Goal: Task Accomplishment & Management: Use online tool/utility

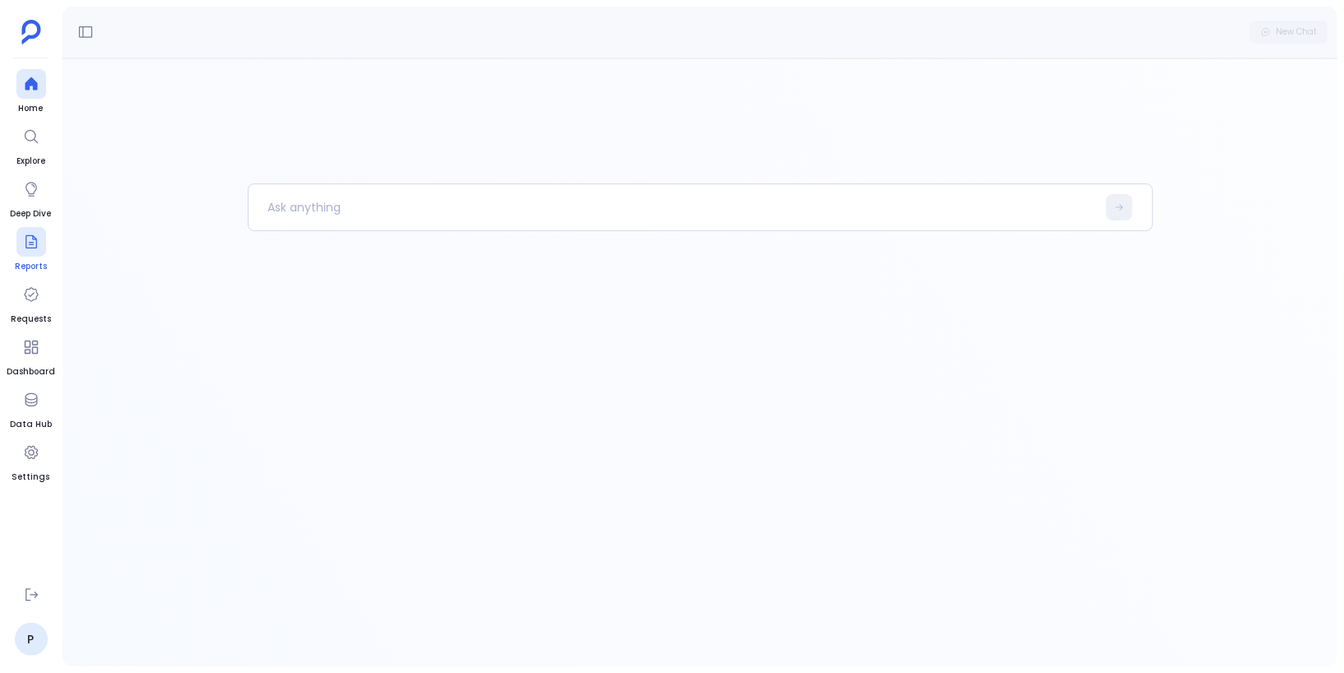
click at [24, 246] on icon at bounding box center [31, 242] width 16 height 16
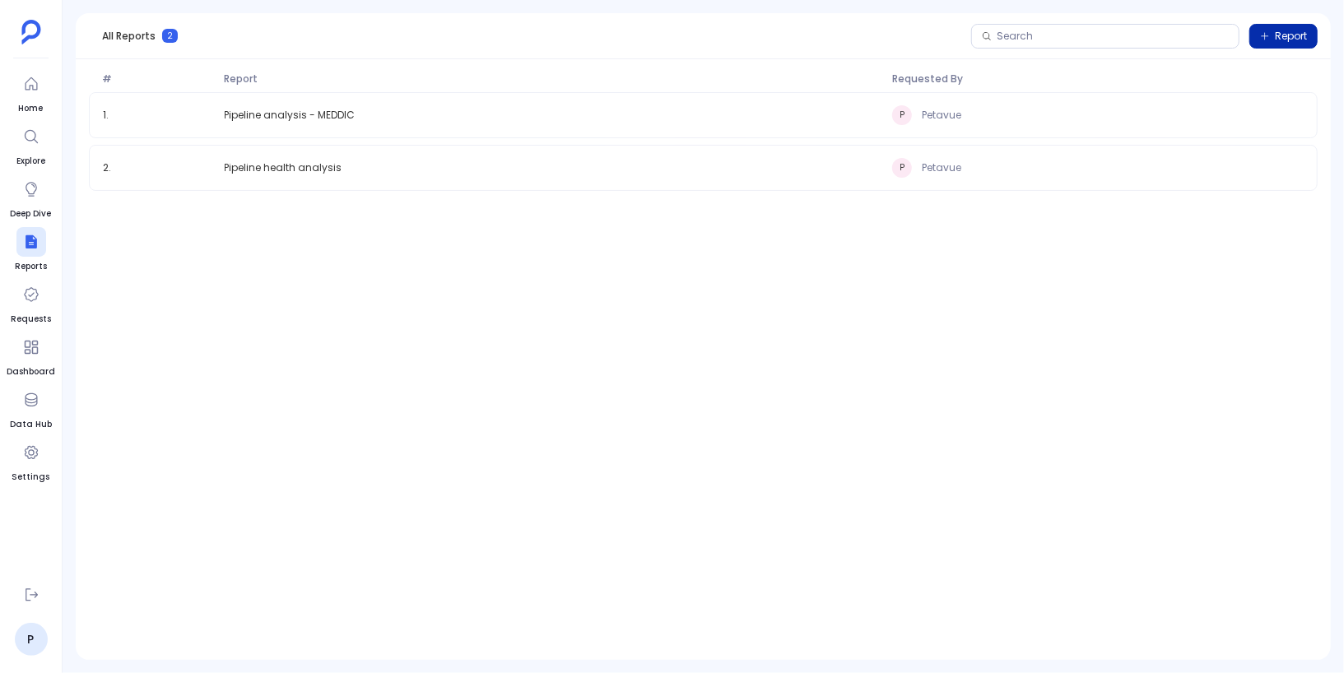
click at [1299, 38] on span "Report" at bounding box center [1291, 36] width 32 height 13
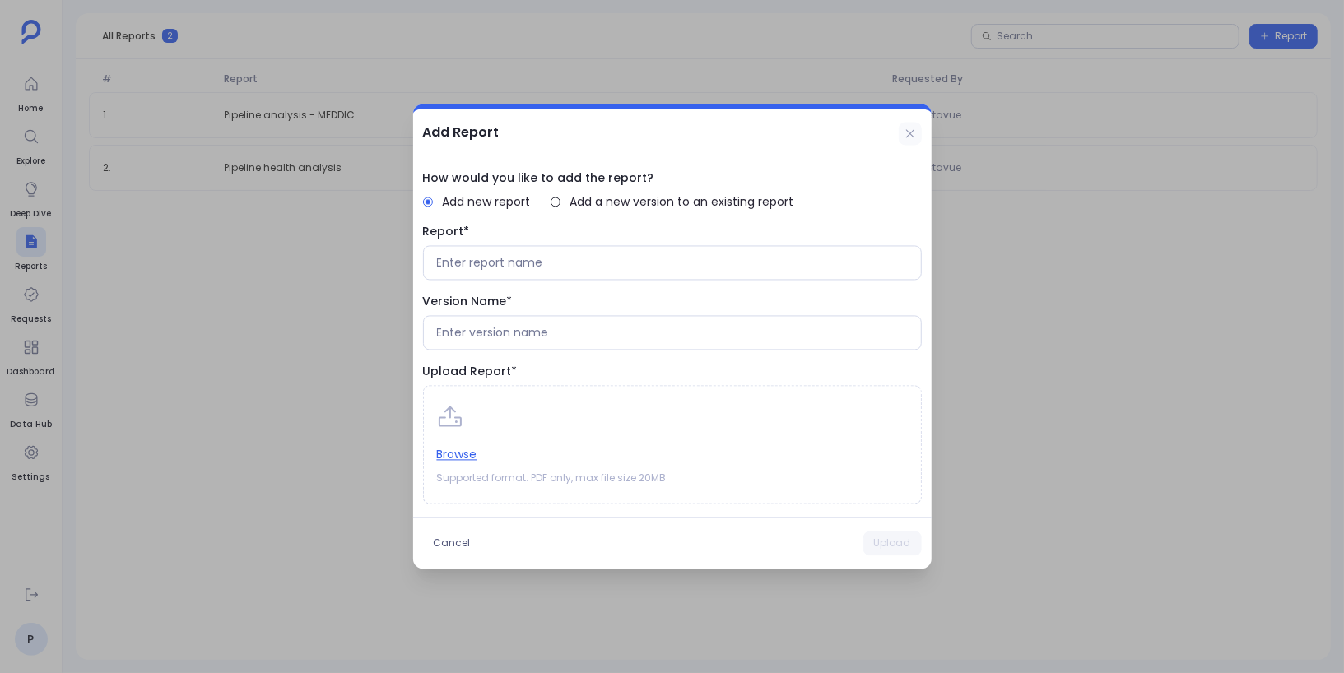
click at [909, 132] on icon at bounding box center [910, 134] width 13 height 13
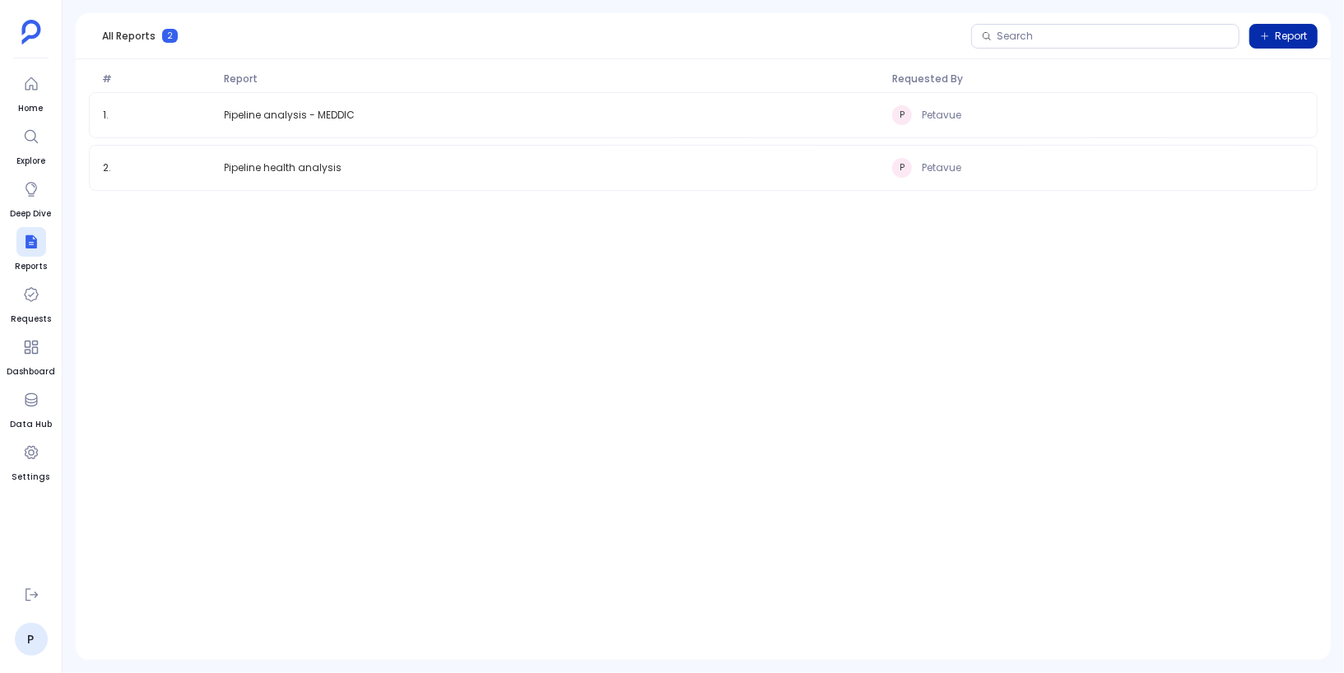
click at [1262, 35] on icon "button" at bounding box center [1265, 36] width 10 height 10
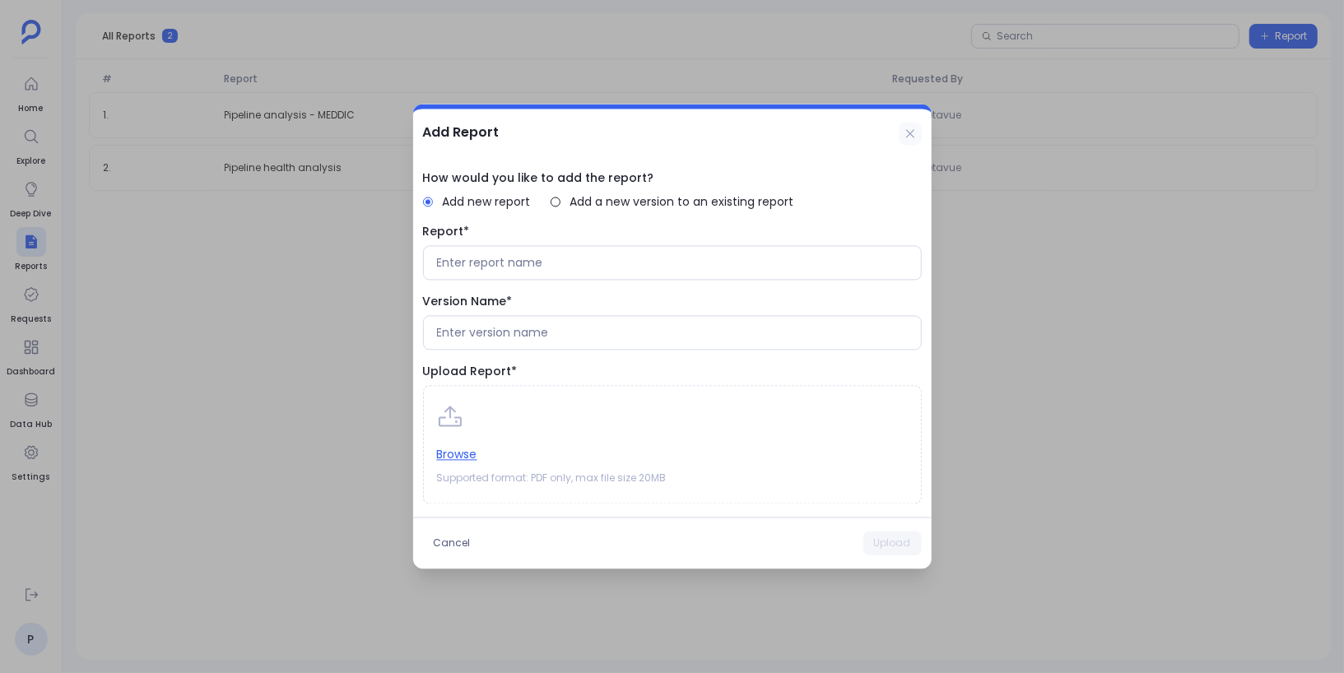
click at [909, 134] on icon at bounding box center [909, 133] width 8 height 8
